Goal: Task Accomplishment & Management: Use online tool/utility

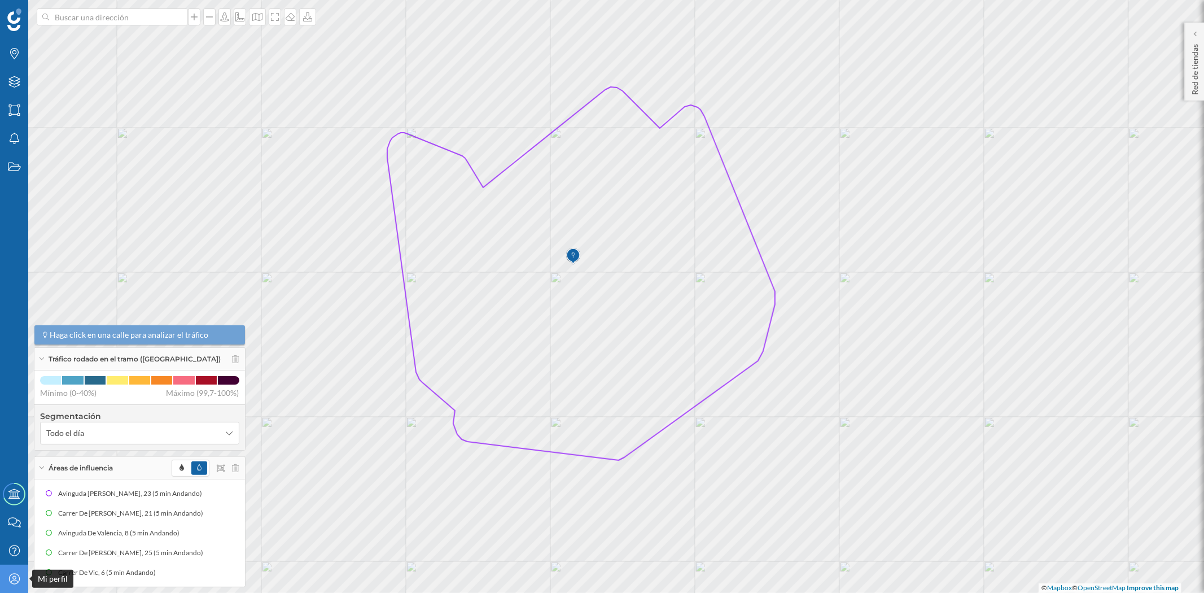
click at [14, 577] on icon "Mi perfil" at bounding box center [14, 578] width 14 height 11
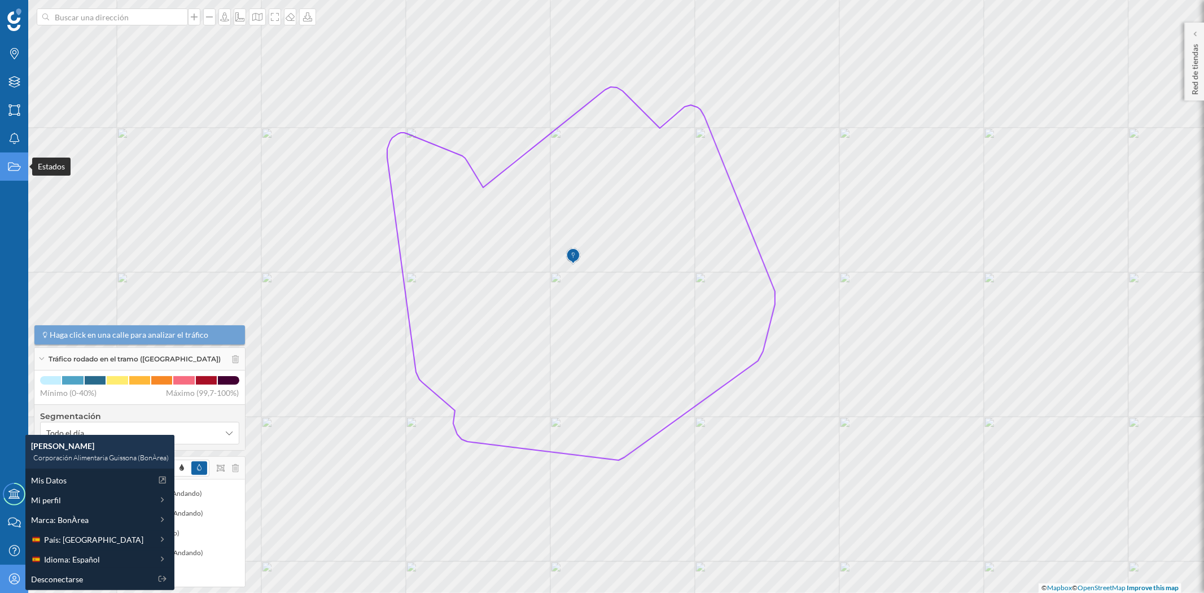
click at [8, 165] on icon "Estados" at bounding box center [14, 166] width 14 height 11
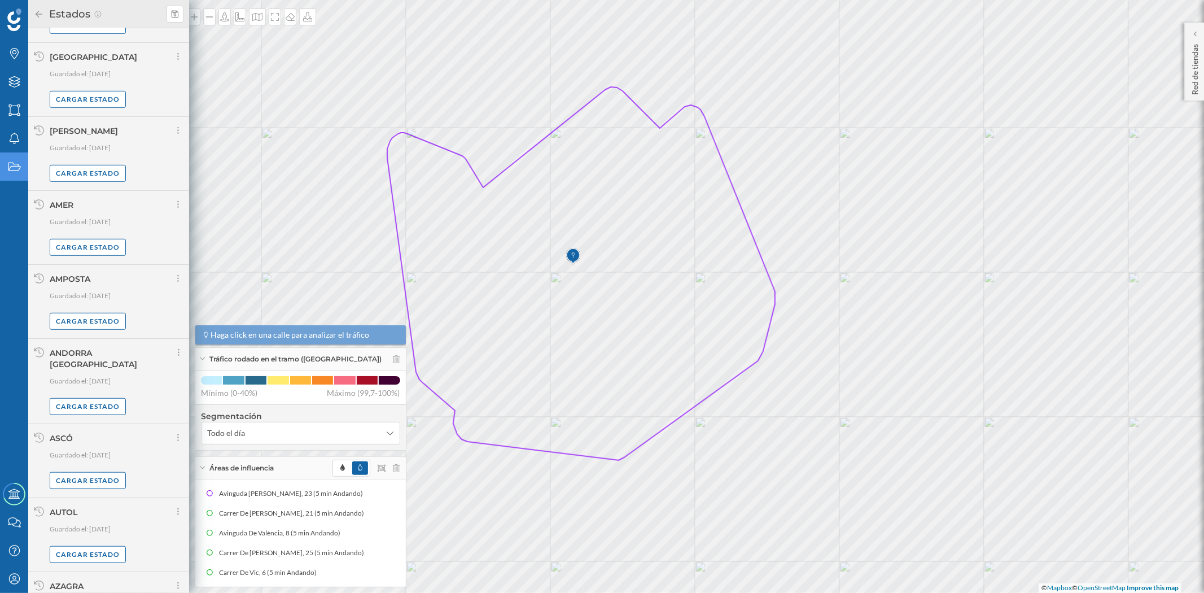
scroll to position [596, 0]
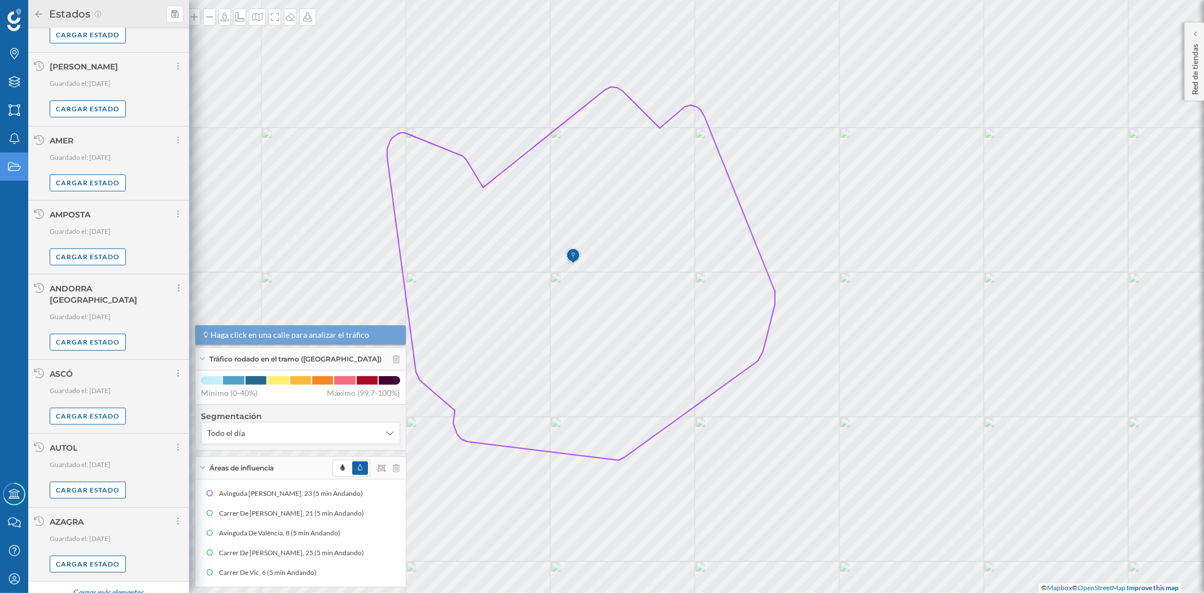
click at [117, 584] on div "Cargar más elementos" at bounding box center [108, 592] width 85 height 17
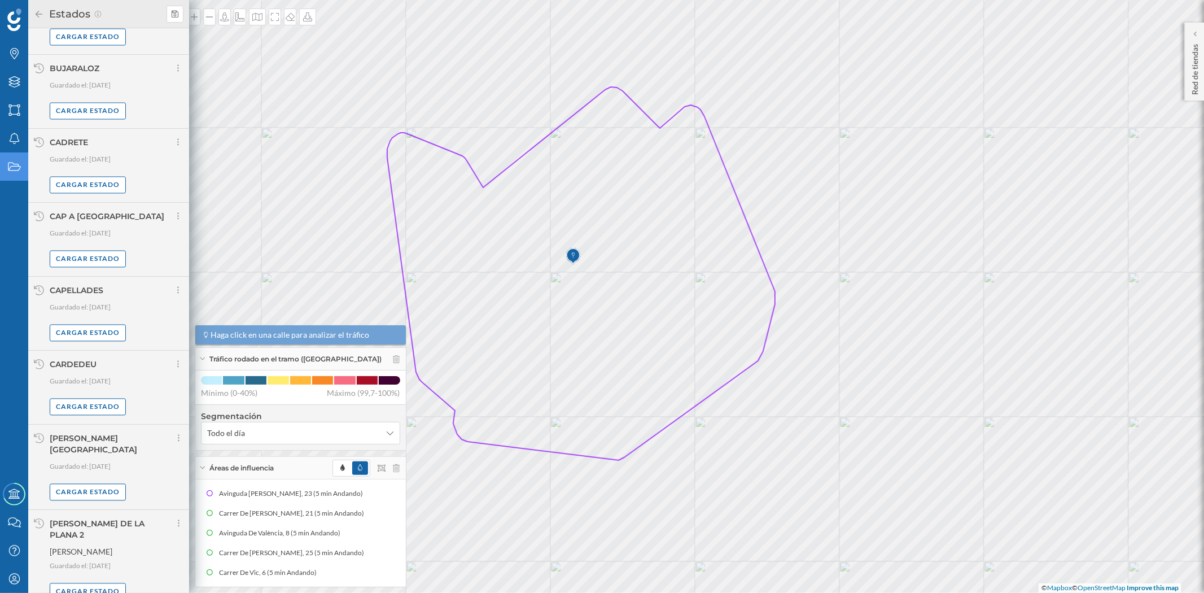
scroll to position [1805, 0]
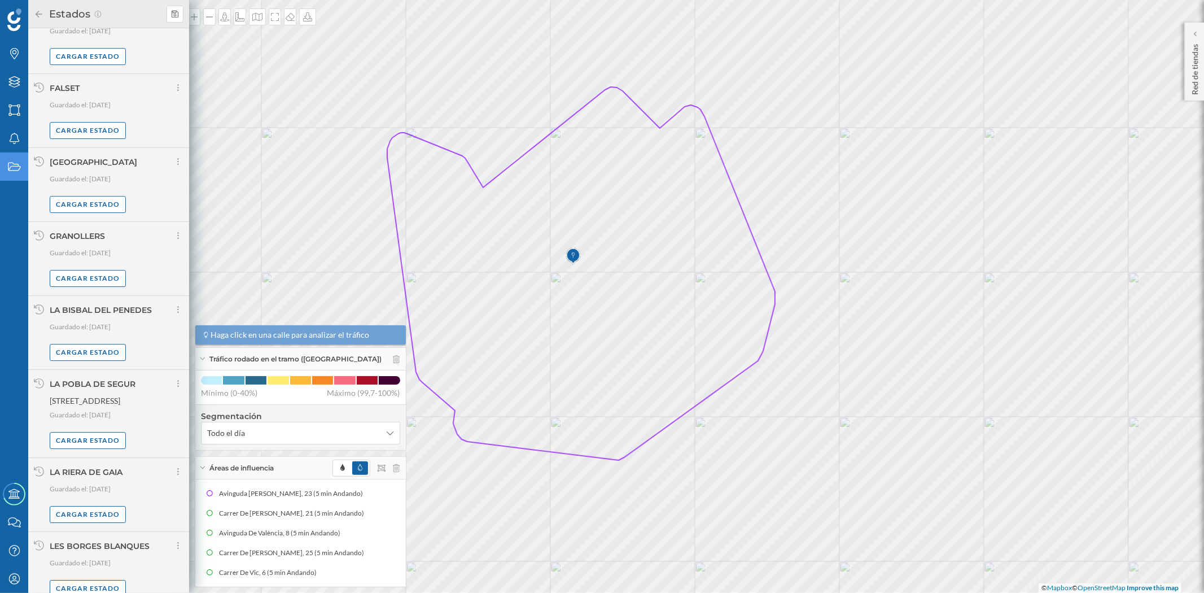
scroll to position [2955, 0]
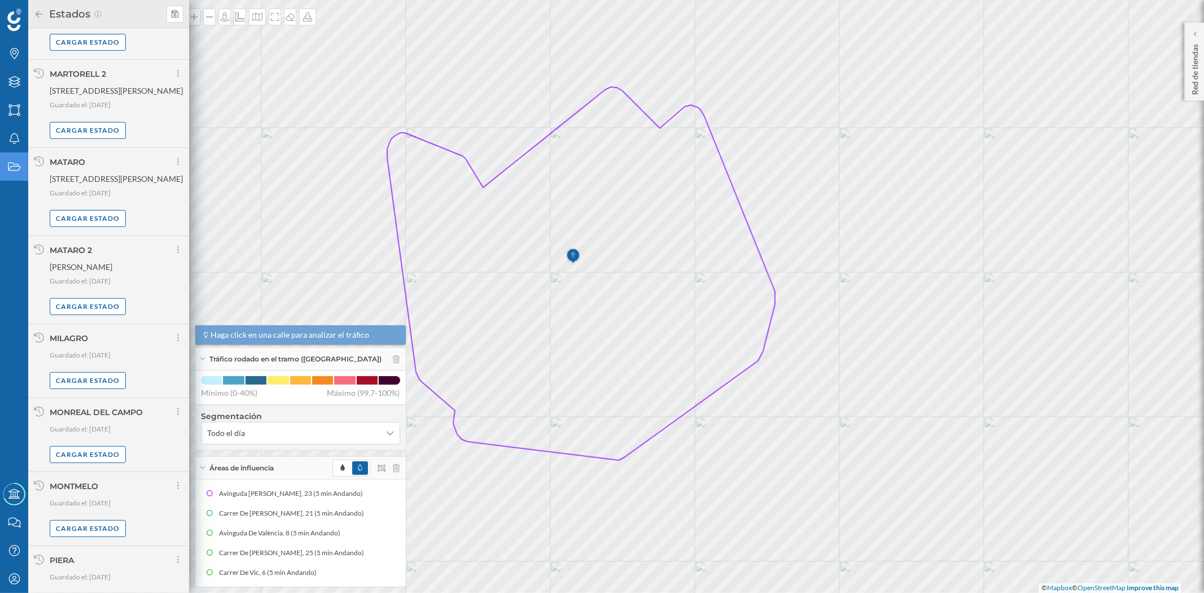
scroll to position [4122, 0]
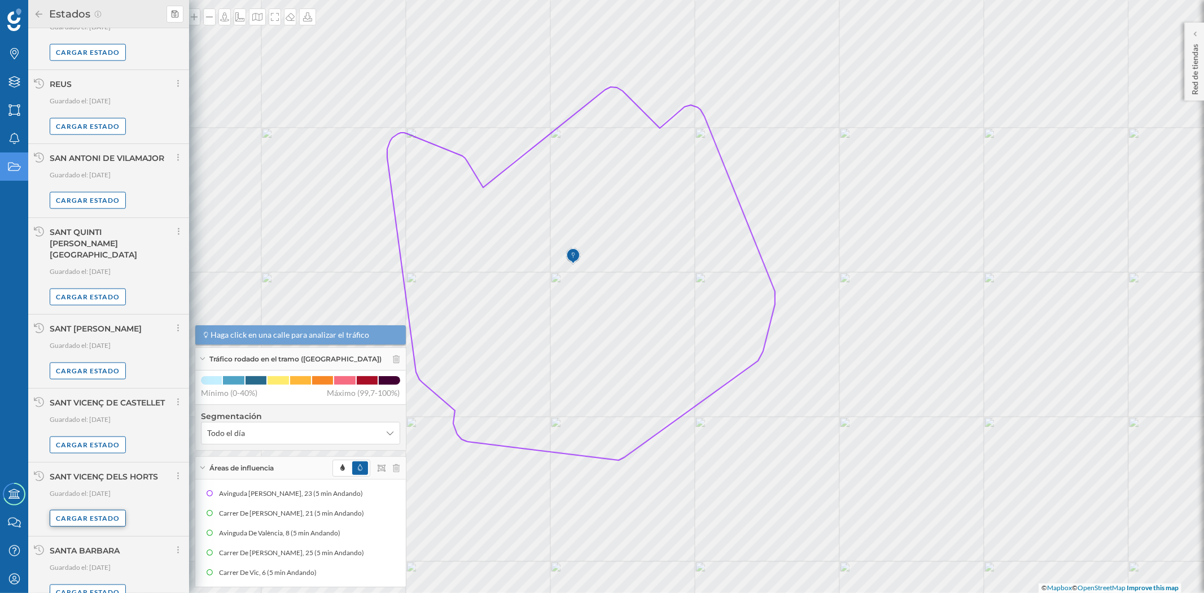
scroll to position [5278, 0]
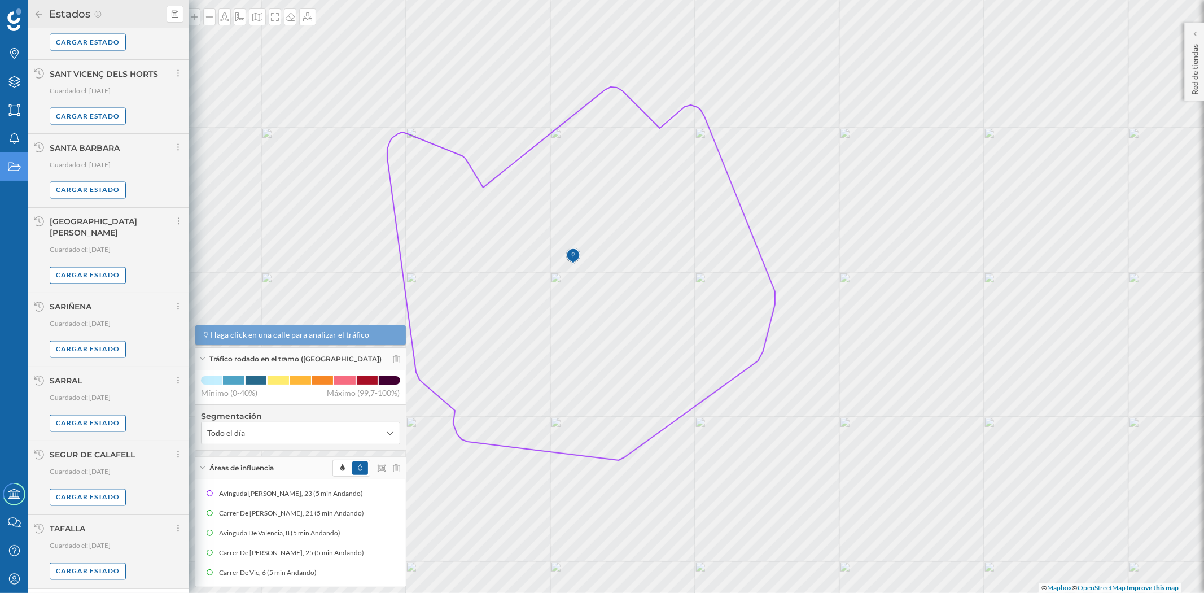
click at [98, 592] on div "Cargar más elementos" at bounding box center [108, 600] width 85 height 17
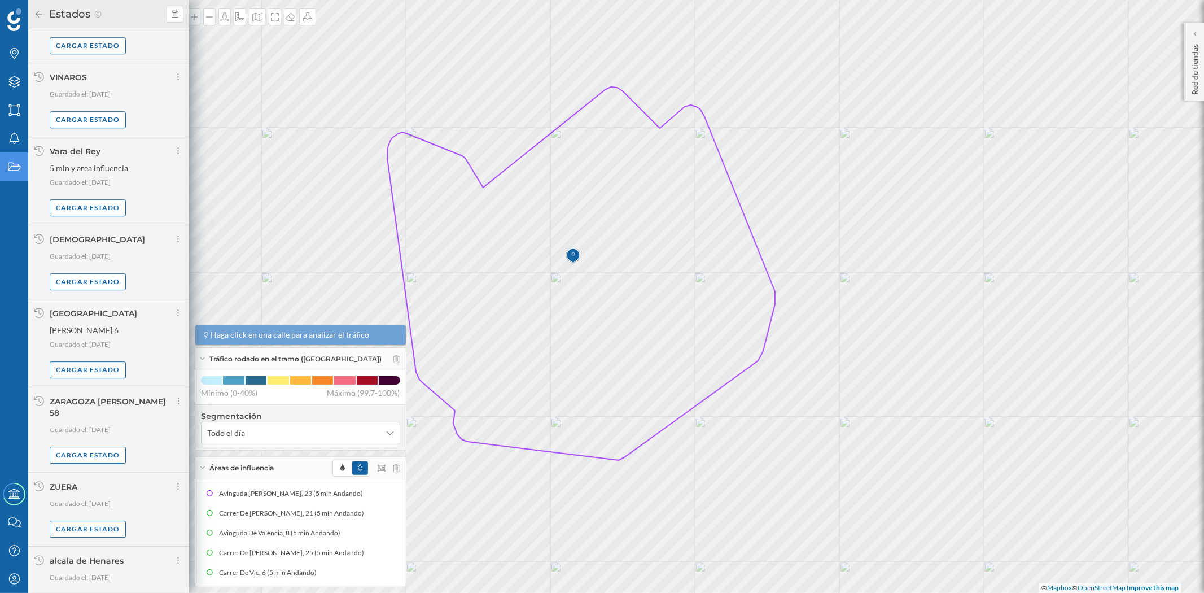
scroll to position [6360, 0]
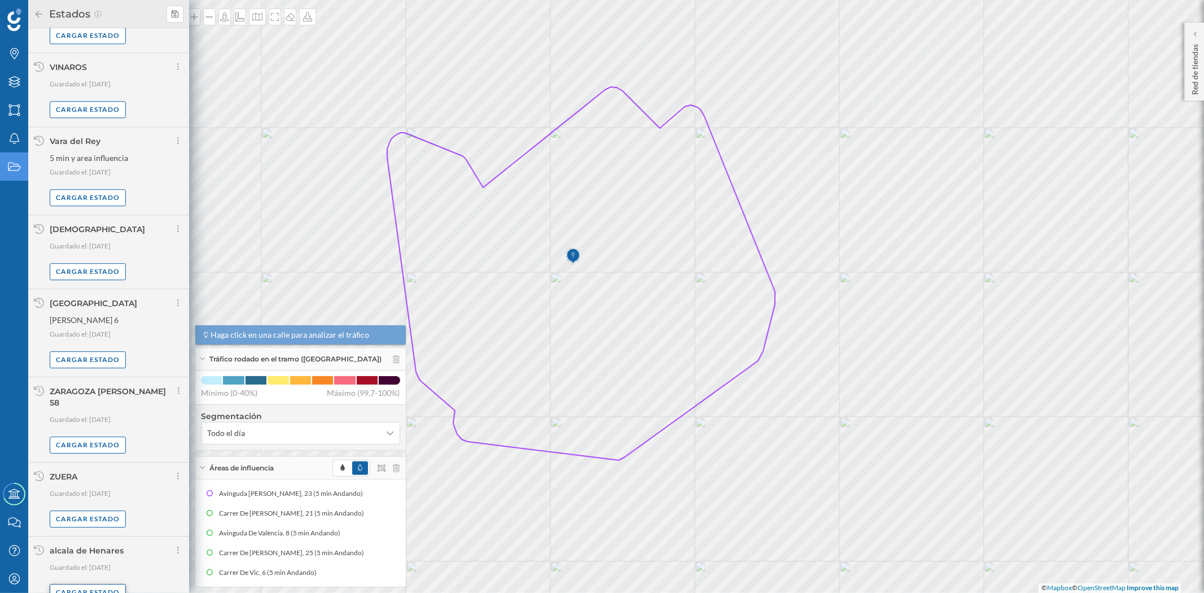
click at [89, 584] on div "Cargar estado" at bounding box center [88, 592] width 76 height 17
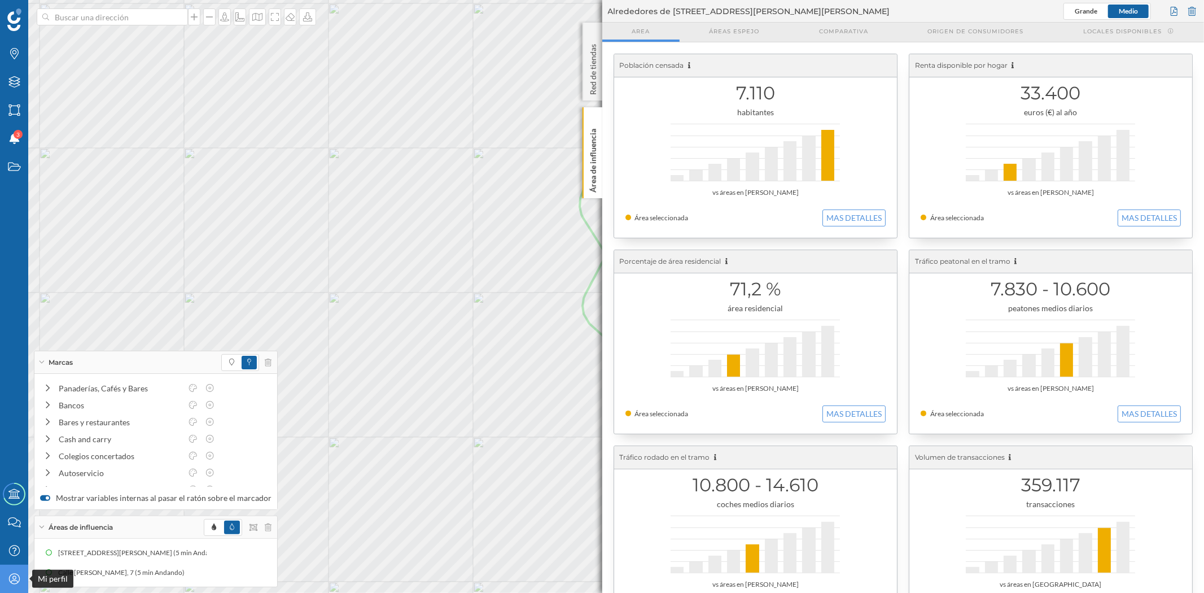
click at [17, 578] on icon "Mi perfil" at bounding box center [14, 578] width 14 height 11
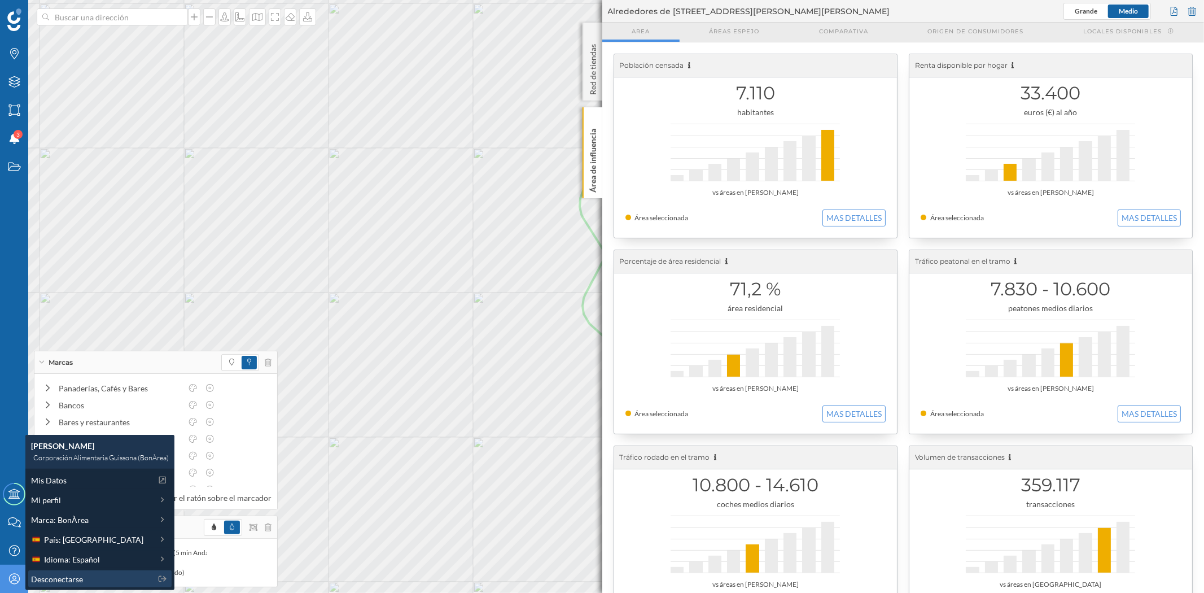
click at [43, 578] on span "Desconectarse" at bounding box center [57, 579] width 52 height 12
